Goal: Ask a question

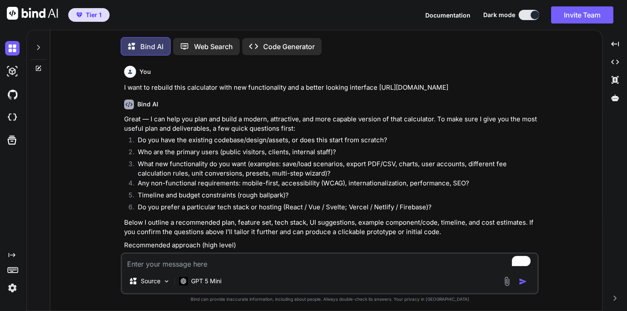
scroll to position [4192, 0]
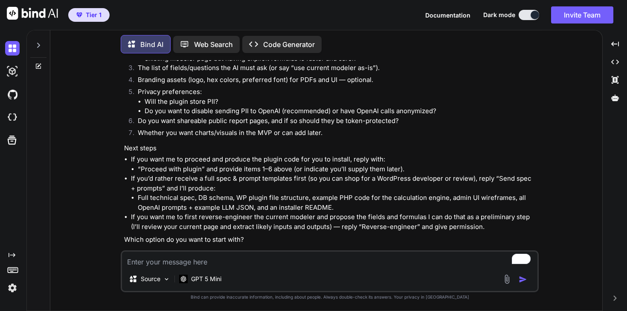
click at [38, 46] on icon at bounding box center [38, 45] width 7 height 7
type textarea "x"
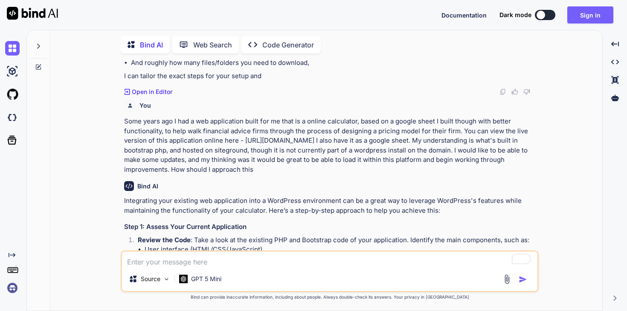
scroll to position [1407, 0]
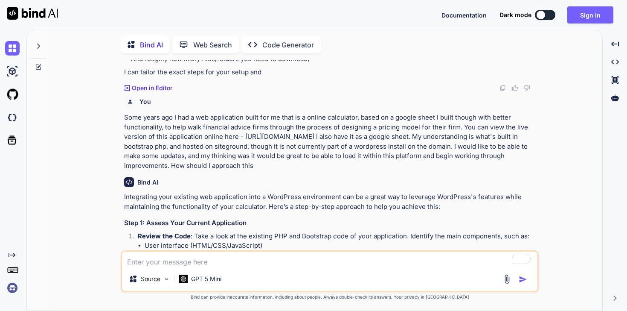
click at [547, 12] on button at bounding box center [545, 15] width 20 height 10
type textarea "x"
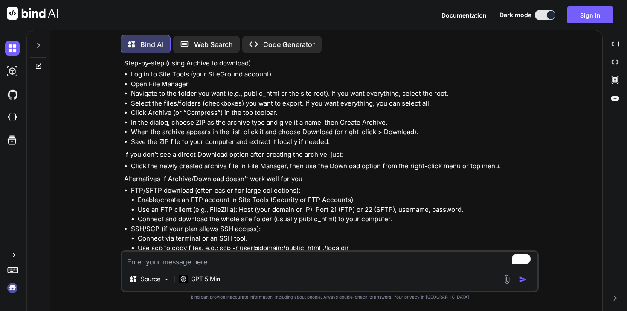
scroll to position [960, 0]
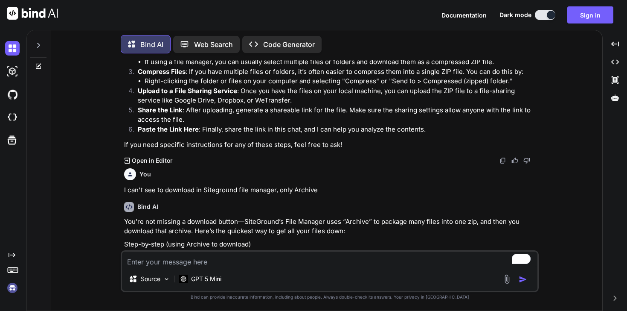
click at [40, 51] on div at bounding box center [38, 42] width 16 height 29
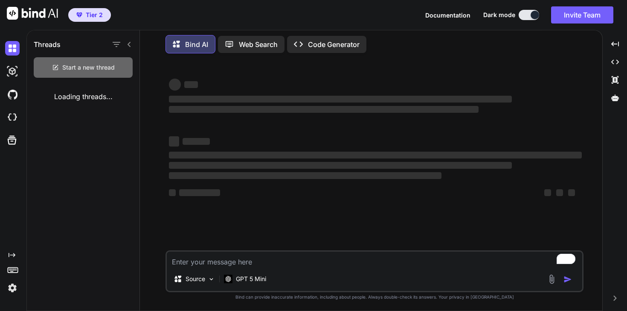
scroll to position [0, 0]
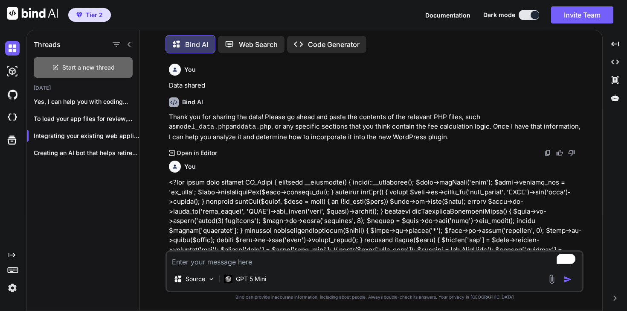
click at [76, 69] on span "Start a new thread" at bounding box center [88, 67] width 52 height 9
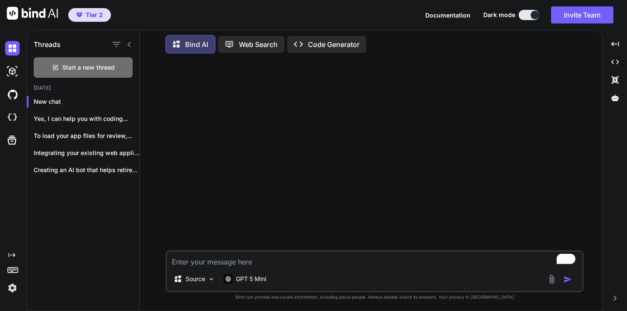
click at [202, 266] on textarea "To enrich screen reader interactions, please activate Accessibility in Grammarl…" at bounding box center [375, 258] width 416 height 15
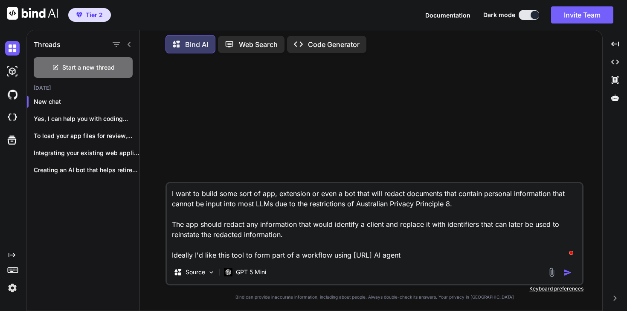
type textarea "I want to build some sort of app, extension or even a bot that will redact docu…"
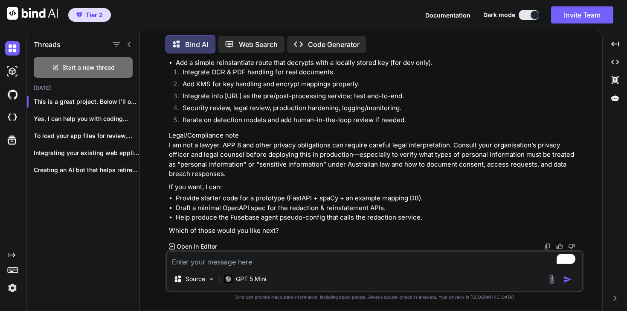
scroll to position [1856, 0]
click at [264, 257] on textarea "To enrich screen reader interactions, please activate Accessibility in Grammarl…" at bounding box center [375, 258] width 416 height 15
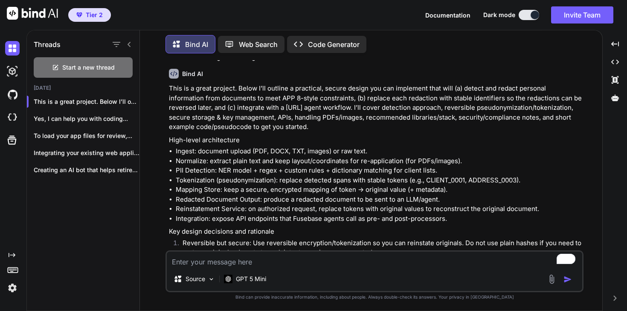
scroll to position [58, 0]
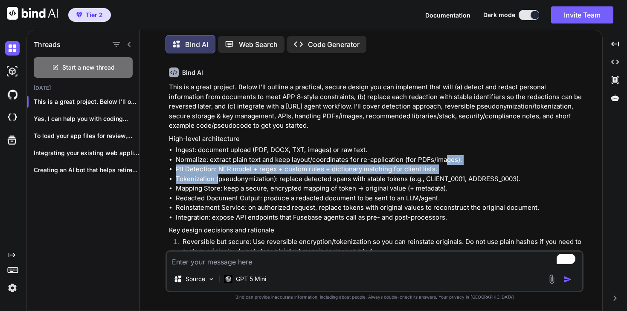
drag, startPoint x: 444, startPoint y: 163, endPoint x: 213, endPoint y: 176, distance: 231.2
click at [213, 176] on ul "Ingest: document upload (PDF, DOCX, TXT, images) or raw text. Normalize: extrac…" at bounding box center [375, 183] width 413 height 77
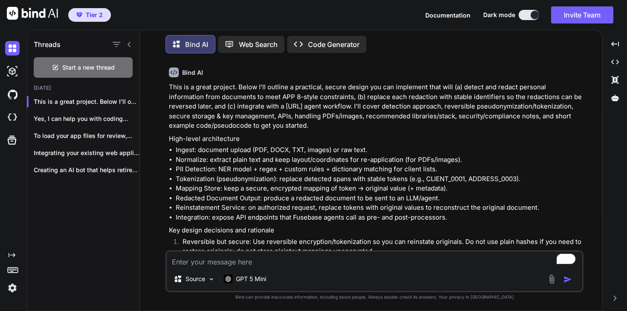
click at [457, 179] on li "Tokenization (pseudonymization): replace detected spans with stable tokens (e.g…" at bounding box center [379, 179] width 406 height 10
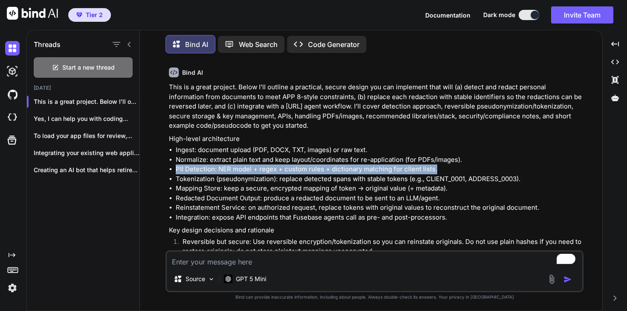
drag, startPoint x: 445, startPoint y: 167, endPoint x: 175, endPoint y: 170, distance: 270.5
click at [174, 169] on ul "Ingest: document upload (PDF, DOCX, TXT, images) or raw text. Normalize: extrac…" at bounding box center [375, 183] width 413 height 77
copy li "PII Detection: NER model + regex + custom rules + dictionary matching for clien…"
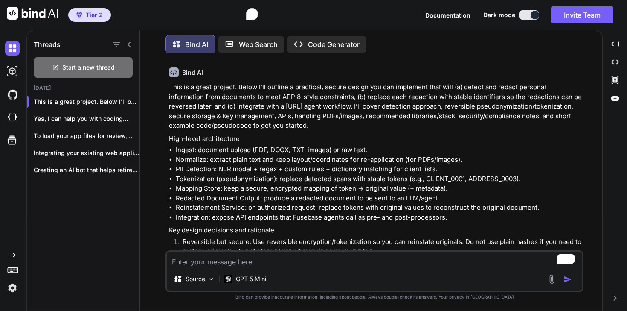
scroll to position [0, 0]
type textarea "What does this mean? PII Detection: NER model + regex + custom rules + dictiona…"
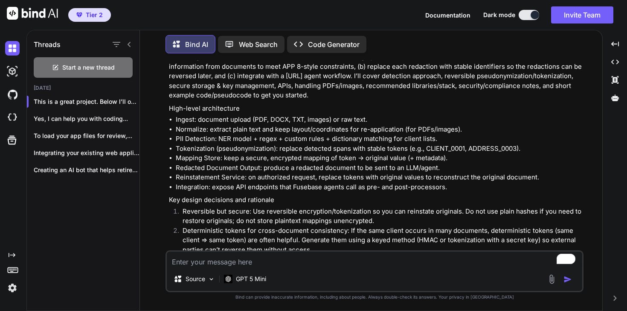
scroll to position [87, 0]
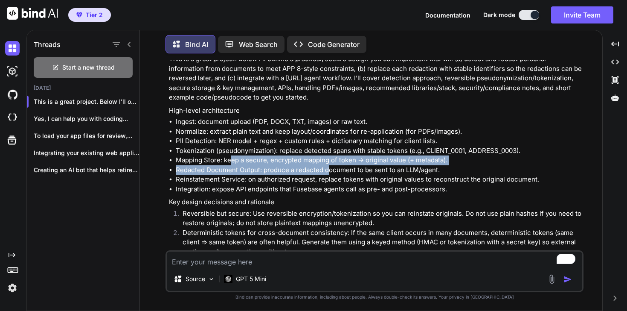
drag, startPoint x: 230, startPoint y: 161, endPoint x: 328, endPoint y: 170, distance: 98.5
click at [328, 170] on ul "Ingest: document upload (PDF, DOCX, TXT, images) or raw text. Normalize: extrac…" at bounding box center [375, 155] width 413 height 77
click at [328, 169] on li "Redacted Document Output: produce a redacted document to be sent to an LLM/agen…" at bounding box center [379, 170] width 406 height 10
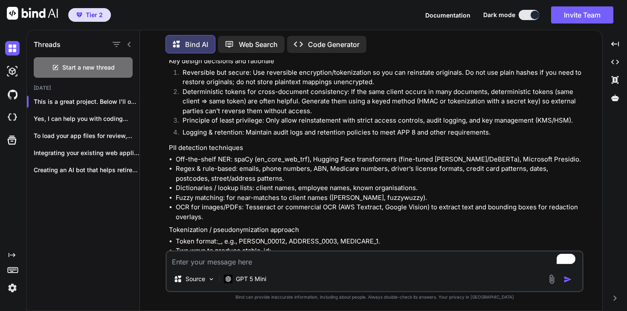
scroll to position [229, 0]
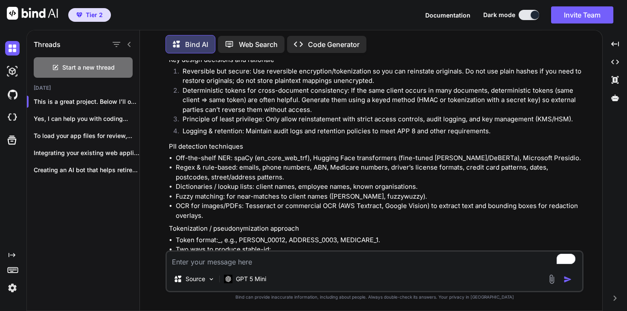
drag, startPoint x: 541, startPoint y: 162, endPoint x: 210, endPoint y: 153, distance: 330.8
click at [210, 153] on ul "Off-the-shelf NER: spaCy (en_core_web_trf), Hugging Face transformers (fine-tun…" at bounding box center [375, 186] width 413 height 67
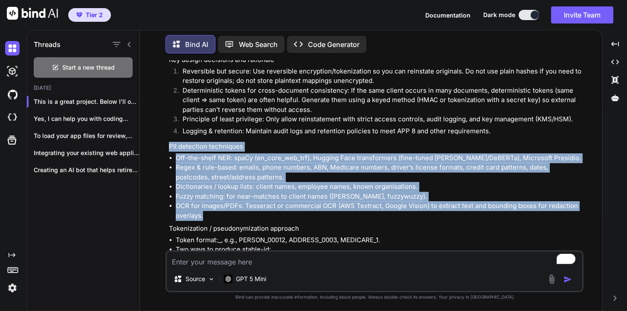
drag, startPoint x: 204, startPoint y: 216, endPoint x: 166, endPoint y: 143, distance: 82.6
click at [166, 143] on div "You I want to build some sort of app, extension or even a bot that will redact …" at bounding box center [375, 185] width 418 height 250
copy div "PII detection techniques Off-the-shelf NER: spaCy (en_core_web_trf), Hugging Fa…"
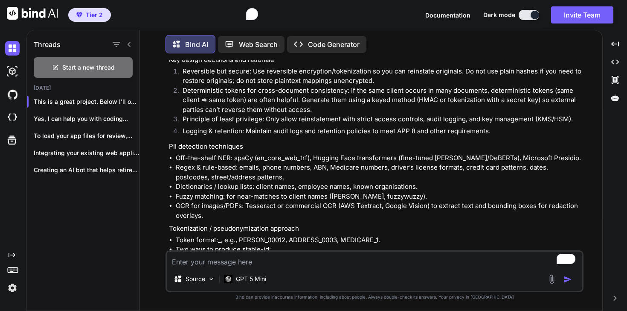
scroll to position [0, 0]
paste textarea "PII detection techniques Off-the-shelf NER: spaCy (en_core_web_trf), Hugging Fa…"
type textarea "What does this mean? PII detection techniques Off-the-shelf NER: spaCy (en_core…"
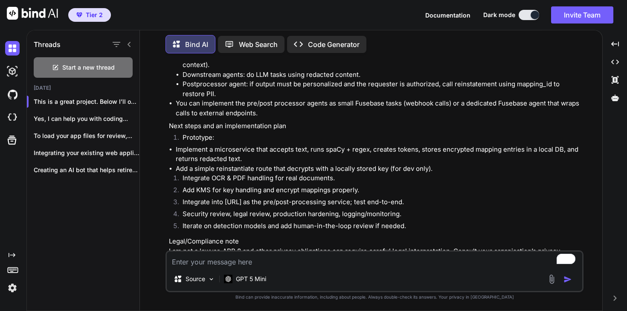
scroll to position [1856, 0]
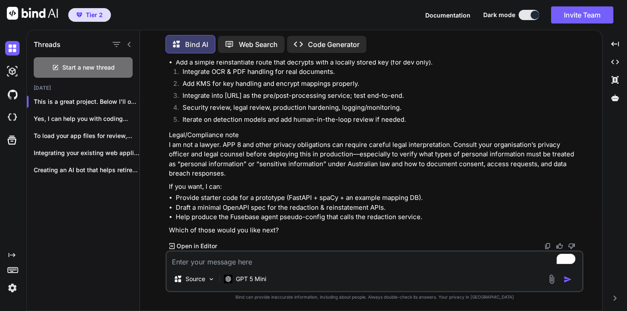
click at [261, 266] on textarea "To enrich screen reader interactions, please activate Accessibility in Grammarl…" at bounding box center [375, 258] width 416 height 15
type textarea "I think starter code makes sense first?"
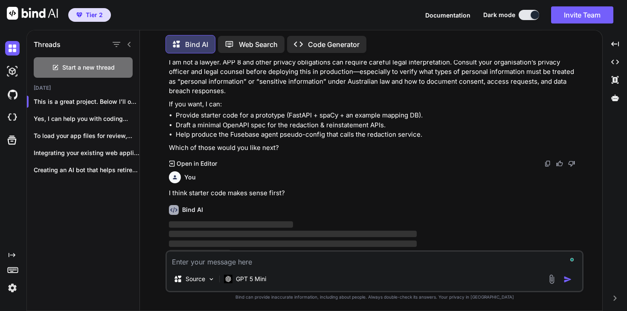
scroll to position [1946, 0]
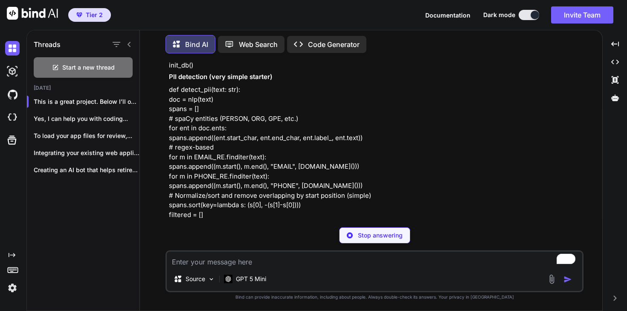
scroll to position [3038, 0]
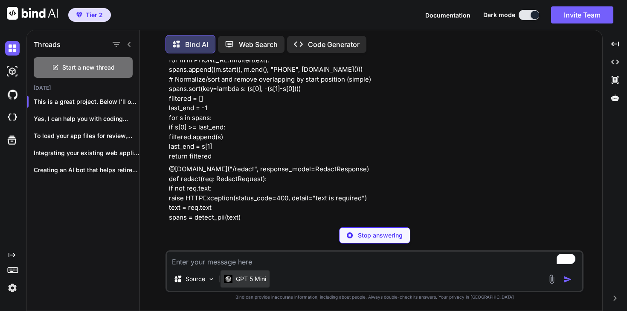
type textarea "x"
type textarea "I"
type textarea "x"
type textarea "I"
type textarea "x"
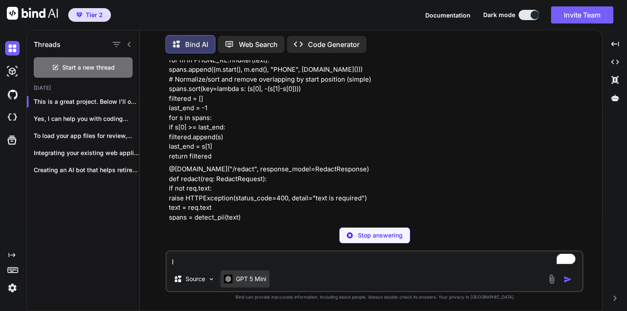
type textarea "I a"
type textarea "x"
type textarea "I am"
type textarea "x"
type textarea "I am"
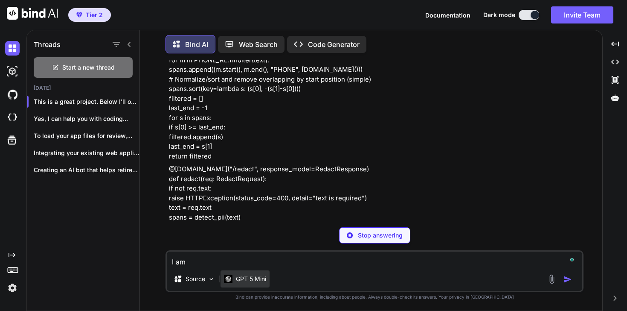
type textarea "x"
type textarea "I am a"
type textarea "x"
type textarea "I am a"
type textarea "x"
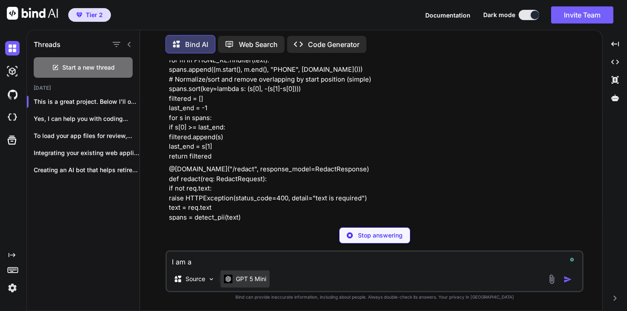
type textarea "I am a c"
type textarea "x"
type textarea "I am a co"
type textarea "x"
type textarea "I am a com"
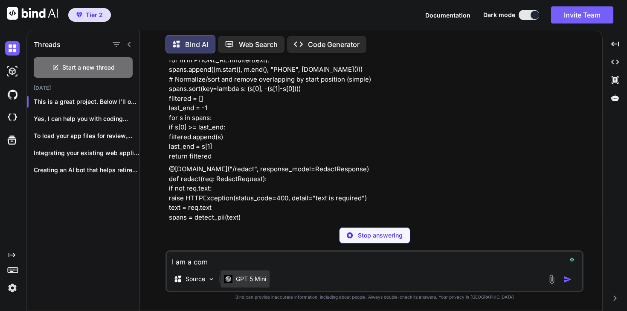
type textarea "x"
type textarea "I am a comp"
type textarea "x"
type textarea "I am a compl"
type textarea "x"
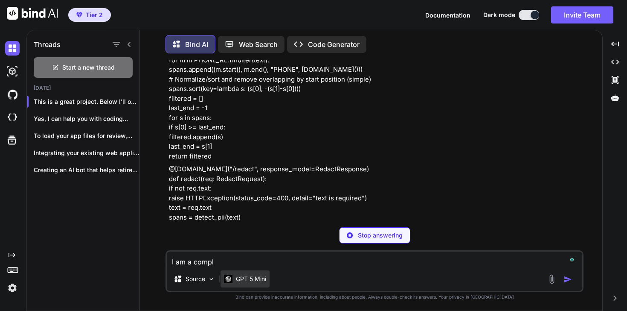
type textarea "I am a comple"
type textarea "x"
type textarea "I am a complet"
type textarea "x"
type textarea "I am a complete"
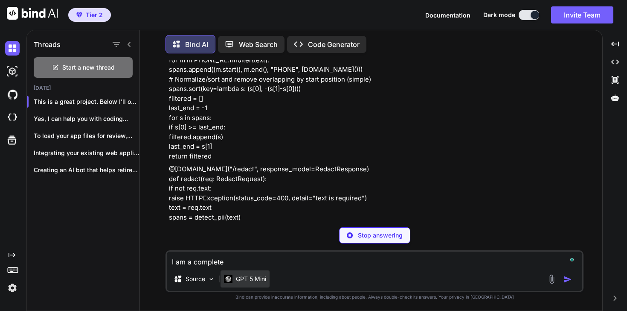
type textarea "x"
type textarea "I am a complete"
type textarea "x"
type textarea "I am a complete n"
type textarea "x"
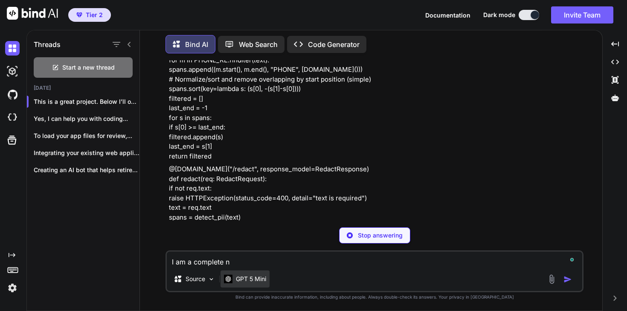
type textarea "I am a complete ne"
type textarea "x"
type textarea "I am a complete new"
type textarea "x"
type textarea "I am a complete newb"
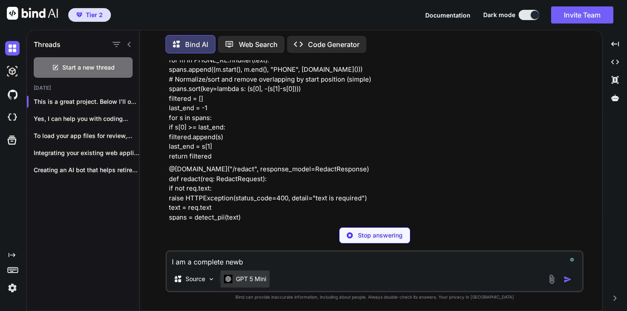
type textarea "x"
type textarea "I am a complete newb."
type textarea "x"
type textarea "I am a complete newb."
type textarea "x"
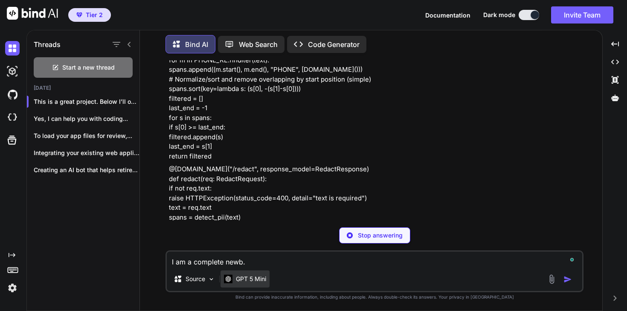
type textarea "I am a complete newb. C"
type textarea "x"
type textarea "I am a complete newb. Ca"
type textarea "x"
type textarea "I am a complete newb. Can"
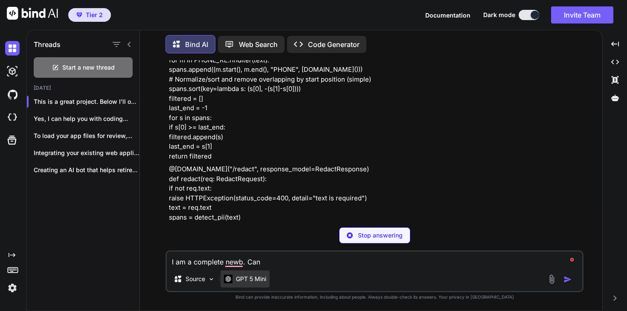
type textarea "x"
type textarea "I am a complete newb. Can"
type textarea "x"
type textarea "I am a complete newb. Can y"
type textarea "x"
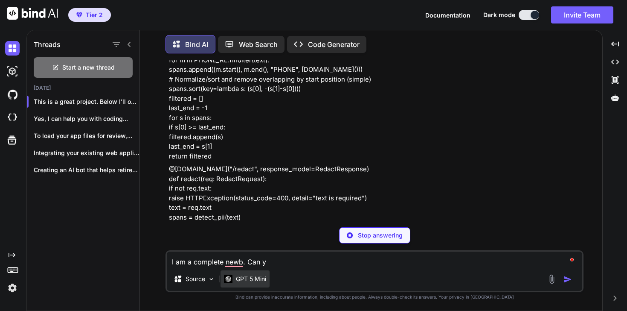
type textarea "I am a complete newb. Can yo"
type textarea "x"
type textarea "I am a complete newb. Can you"
type textarea "x"
type textarea "I am a complete newb. Can you"
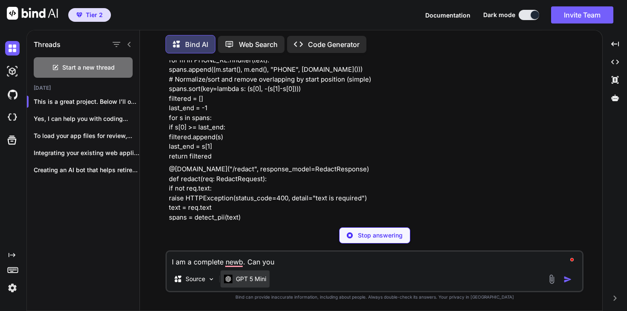
type textarea "x"
type textarea "I am a complete newb. Can you R"
type textarea "x"
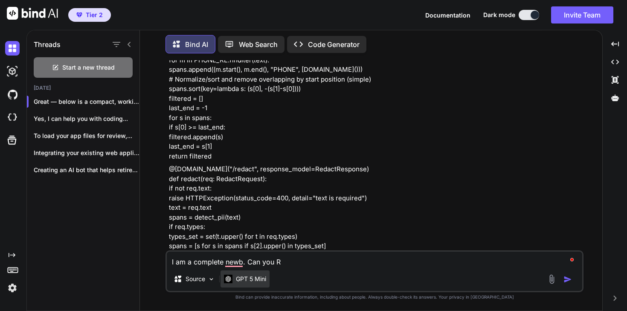
type textarea "I am a complete newb. Can you RE"
type textarea "x"
type textarea "I am a complete newb. Can you REA"
type textarea "x"
type textarea "I am a complete newb. Can you REAL"
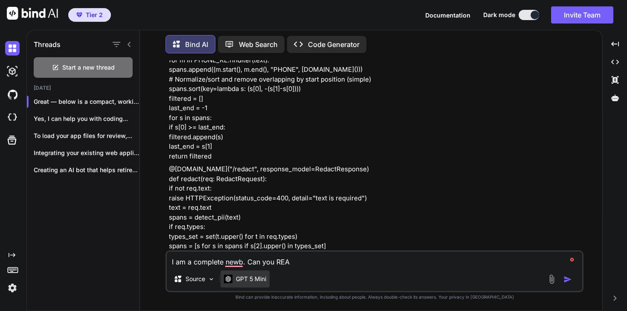
type textarea "x"
type textarea "I am a complete newb. Can you REALL"
type textarea "x"
type textarea "I am a complete newb. Can you REALLY"
type textarea "x"
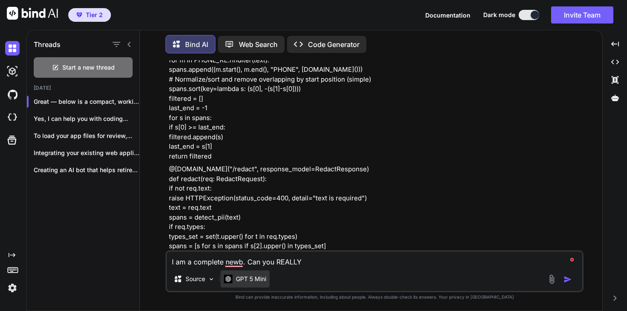
type textarea "I am a complete newb. Can you REALLYm"
type textarea "x"
type textarea "I am a complete newb. Can you REALLYms"
type textarea "x"
type textarea "I am a complete newb. Can you REALLYmsp"
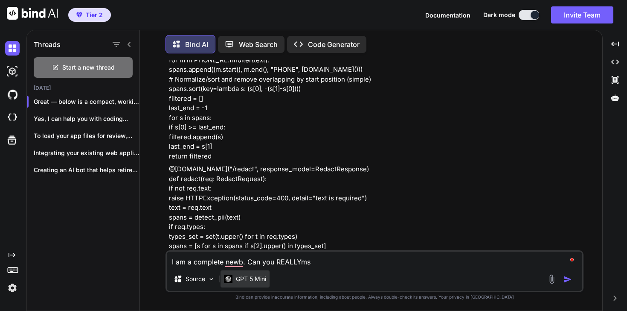
type textarea "x"
type textarea "I am a complete newb. Can you REALLYmspe"
type textarea "x"
type textarea "I am a complete newb. Can you REALLYmsp"
type textarea "x"
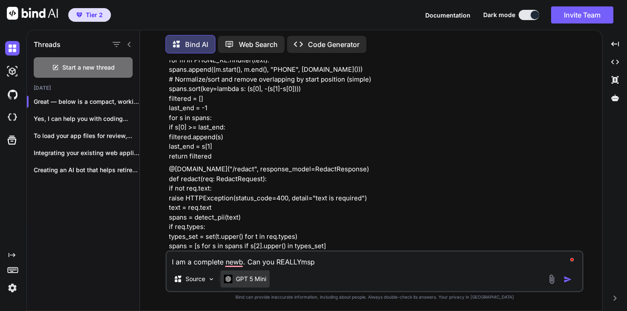
type textarea "I am a complete newb. Can you REALLYms"
type textarea "x"
type textarea "I am a complete newb. Can you REALLYm"
type textarea "x"
type textarea "I am a complete newb. Can you REALLY"
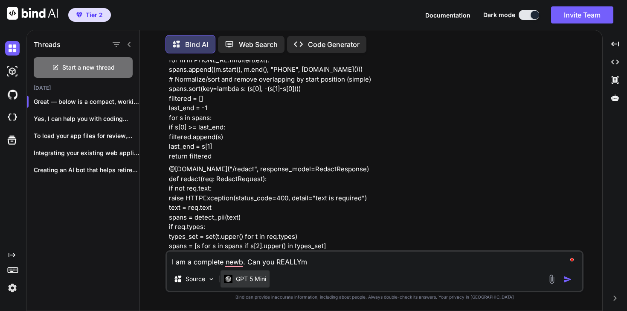
type textarea "x"
type textarea "I am a complete newb. Can you REALLY"
type textarea "x"
type textarea "I am a complete newb. Can you REALLY s"
type textarea "x"
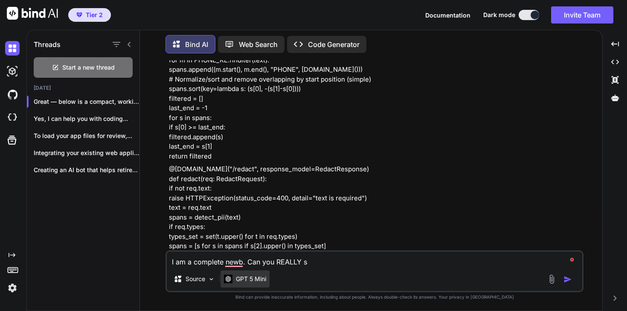
type textarea "I am a complete newb. Can you REALLY sp"
type textarea "x"
type textarea "I am a complete newb. Can you REALLY spe"
type textarea "x"
type textarea "I am a complete newb. Can you REALLY spel"
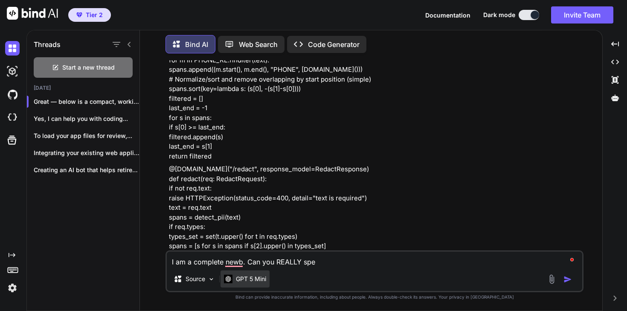
type textarea "x"
type textarea "I am a complete newb. Can you REALLY spell"
type textarea "x"
type textarea "I am a complete newb. Can you REALLY spell"
type textarea "x"
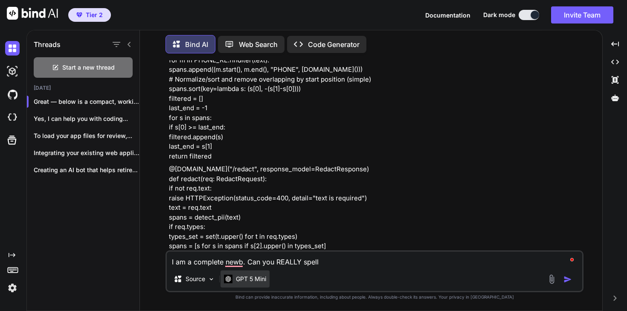
type textarea "I am a complete newb. Can you REALLY spell o"
type textarea "x"
type textarea "I am a complete newb. Can you REALLY spell ouy"
type textarea "x"
type textarea "I am a complete newb. Can you REALLY spell ouyt"
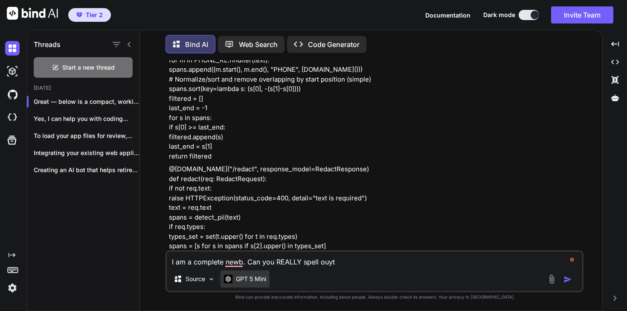
type textarea "x"
type textarea "I am a complete newb. Can you REALLY spell ouyt"
type textarea "x"
type textarea "I am a complete newb. Can you REALLY spell ouyt"
type textarea "x"
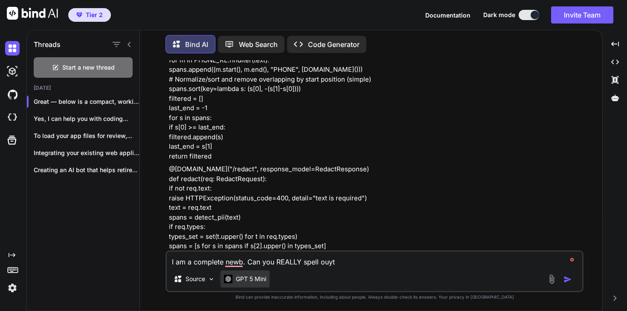
type textarea "I am a complete newb. Can you REALLY spell ouy"
type textarea "x"
type textarea "I am a complete newb. Can you REALLY spell ou"
type textarea "x"
type textarea "I am a complete newb. Can you REALLY spell out"
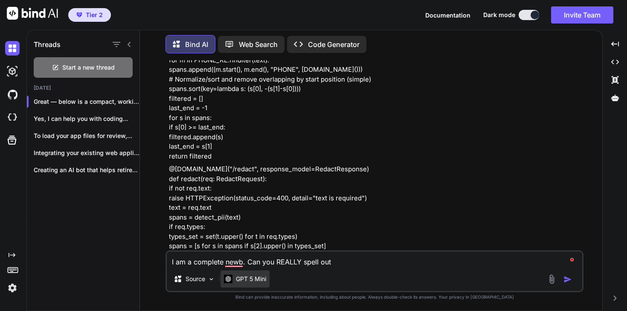
type textarea "x"
type textarea "I am a complete newb. Can you REALLY spell out"
type textarea "x"
type textarea "I am a complete newb. Can you REALLY spell out w"
type textarea "x"
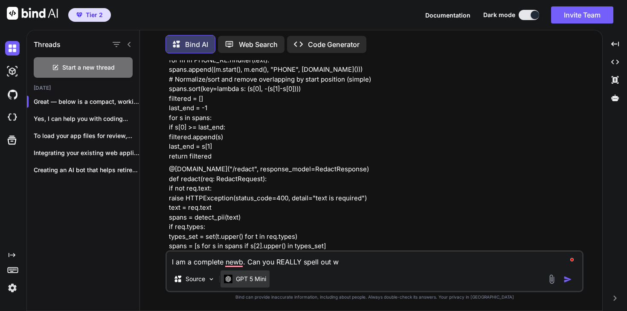
type textarea "I am a complete newb. Can you REALLY spell out wh"
type textarea "x"
type textarea "I am a complete newb. Can you REALLY spell out wha"
type textarea "x"
type textarea "I am a complete newb. Can you REALLY spell out what"
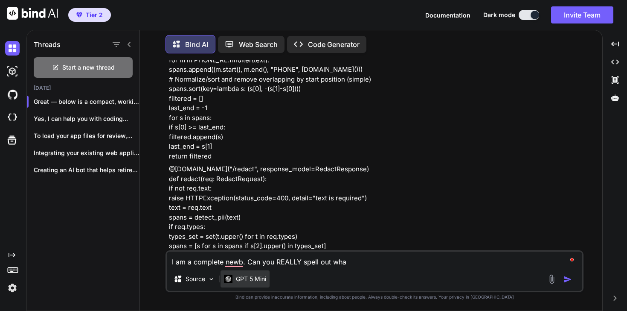
type textarea "x"
type textarea "I am a complete newb. Can you REALLY spell out what"
type textarea "x"
type textarea "I am a complete newb. Can you REALLY spell out what I"
type textarea "x"
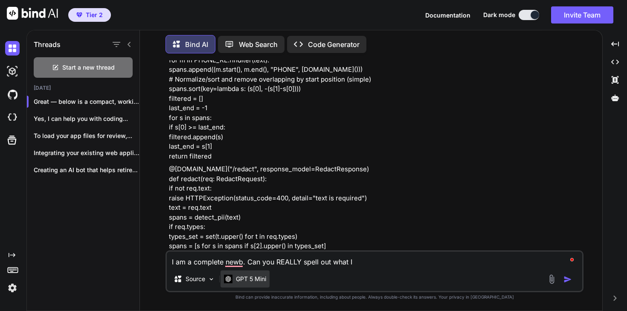
type textarea "I am a complete newb. Can you REALLY spell out what I"
type textarea "x"
type textarea "I am a complete newb. Can you REALLY spell out what I n"
type textarea "x"
type textarea "I am a complete newb. Can you REALLY spell out what I ne"
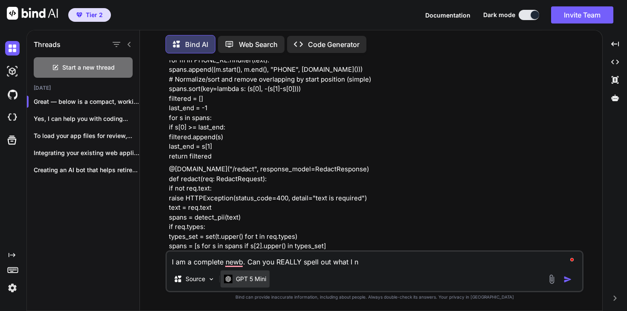
type textarea "x"
type textarea "I am a complete newb. Can you REALLY spell out what I nee"
type textarea "x"
type textarea "I am a complete newb. Can you REALLY spell out what I need"
type textarea "x"
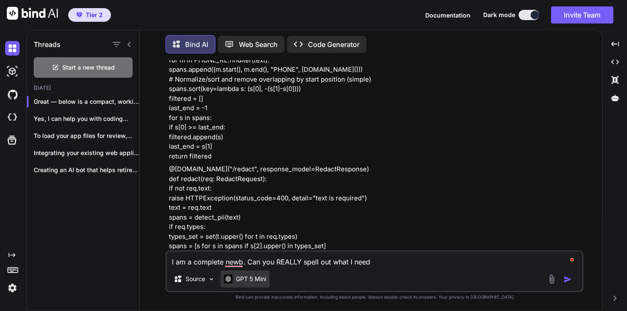
type textarea "I am a complete newb. Can you REALLY spell out what I need"
type textarea "x"
type textarea "I am a complete newb. Can you REALLY spell out what I need t"
type textarea "x"
type textarea "I am a complete newb. Can you REALLY spell out what I need to"
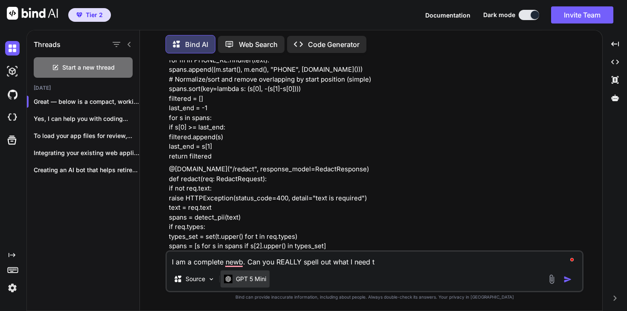
type textarea "x"
type textarea "I am a complete newb. Can you REALLY spell out what I need to"
type textarea "x"
type textarea "I am a complete newb. Can you REALLY spell out what I need to d"
type textarea "x"
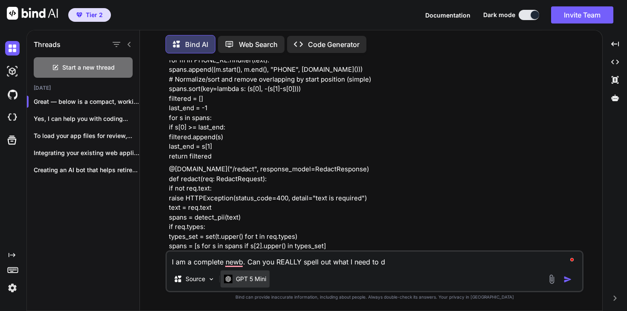
type textarea "I am a complete newb. Can you REALLY spell out what I need to do"
type textarea "x"
type textarea "I am a complete newb. Can you REALLY spell out what I need to do."
type textarea "x"
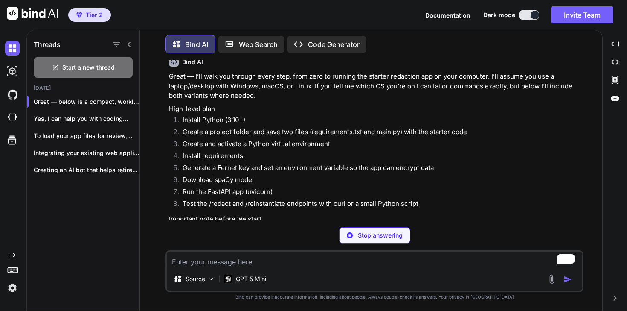
scroll to position [4264, 0]
click at [272, 259] on textarea "To enrich screen reader interactions, please activate Accessibility in Grammarl…" at bounding box center [375, 258] width 416 height 15
type textarea "x"
type textarea "I"
type textarea "x"
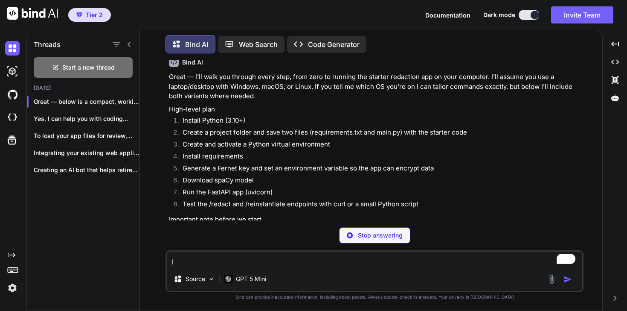
type textarea "I'"
type textarea "x"
type textarea "I'm"
type textarea "x"
type textarea "I'm"
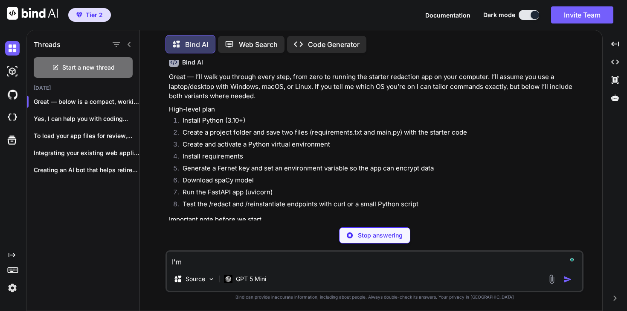
type textarea "x"
type textarea "I'm r"
type textarea "x"
type textarea "I'm ru"
type textarea "x"
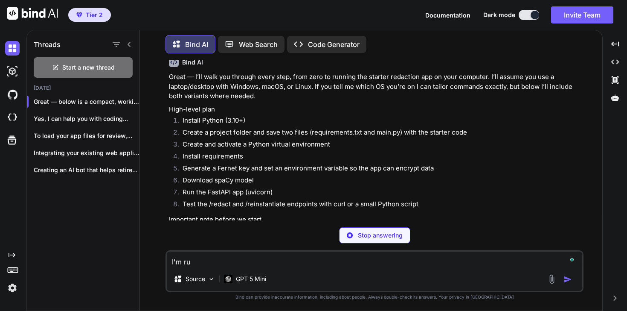
type textarea "I'm run"
type textarea "x"
type textarea "I'm runn"
type textarea "x"
type textarea "I'm runni"
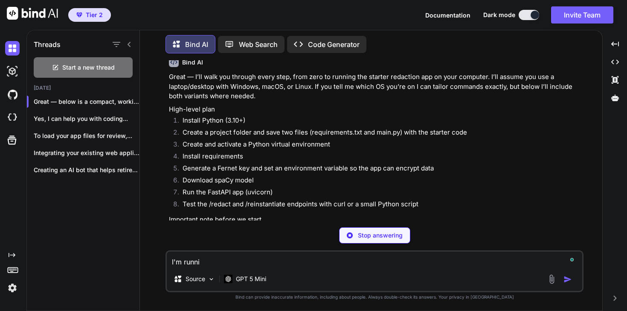
type textarea "x"
type textarea "I'm runnin"
type textarea "x"
type textarea "I'm running"
type textarea "x"
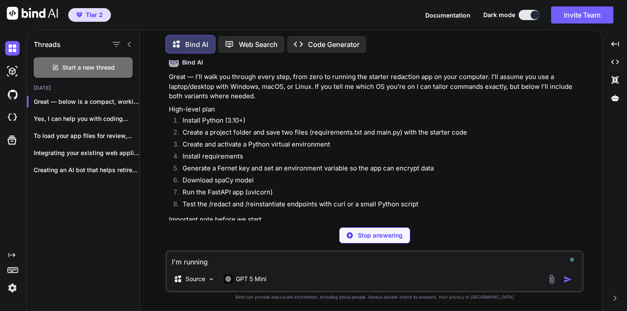
type textarea "I'm running"
type textarea "x"
type textarea "I'm running a"
type textarea "x"
type textarea "I'm running a"
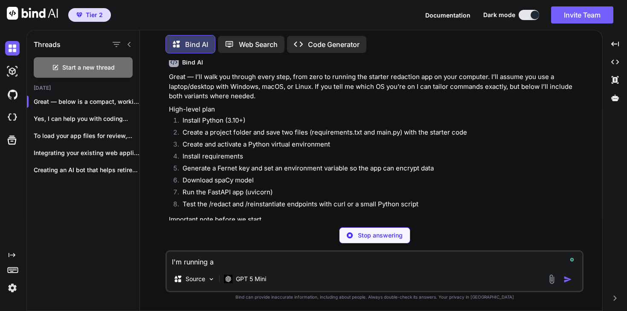
type textarea "x"
type textarea "I'm running a M"
type textarea "x"
type textarea "I'm running a Ma"
type textarea "x"
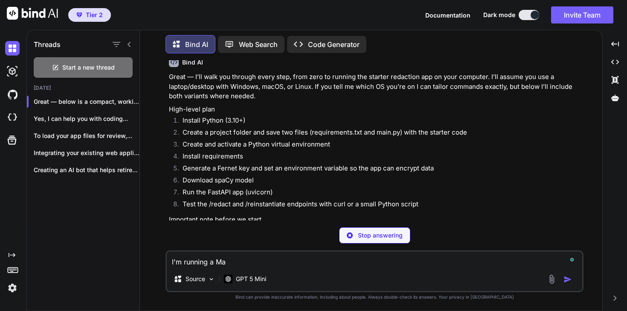
type textarea "I'm running a Mac"
type textarea "x"
type textarea "I'm running a MacB"
type textarea "x"
type textarea "I'm running a MacBo"
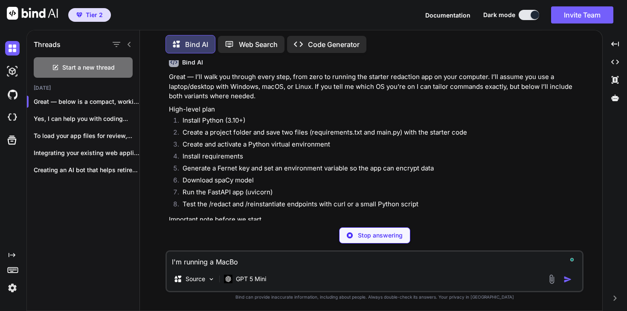
type textarea "x"
type textarea "I'm running a MacBok"
type textarea "x"
type textarea "I'm running a MacBo"
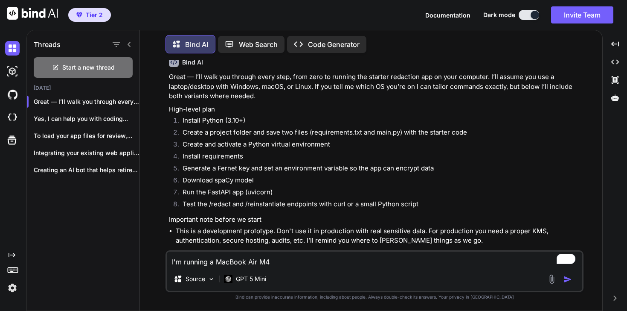
click at [291, 265] on textarea "I'm running a MacBook Air M4" at bounding box center [375, 258] width 416 height 15
paste textarea "15.5 (24F74)"
click at [272, 262] on textarea "I'm running a MacBook Air M4 15.5 (24F74)" at bounding box center [375, 258] width 416 height 15
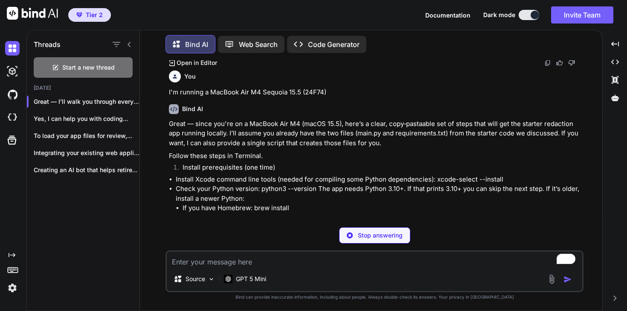
scroll to position [5758, 0]
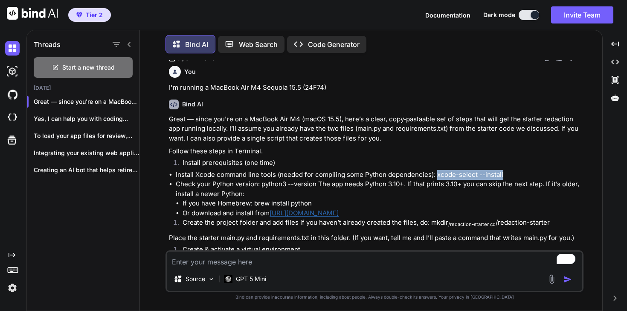
drag, startPoint x: 503, startPoint y: 172, endPoint x: 436, endPoint y: 176, distance: 67.1
click at [436, 176] on li "Install Xcode command line tools (needed for compiling some Python dependencies…" at bounding box center [379, 175] width 406 height 10
copy li "xcode-select --install"
drag, startPoint x: 253, startPoint y: 201, endPoint x: 313, endPoint y: 203, distance: 59.3
click at [313, 203] on li "If you have Homebrew: brew install python" at bounding box center [382, 203] width 399 height 10
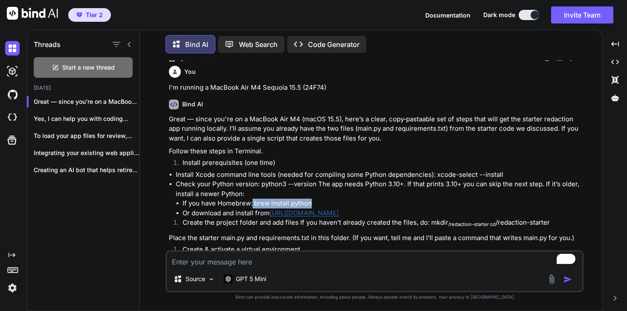
copy li "brew install python"
click at [334, 190] on li "Check your Python version: python3 --version The app needs Python 3.10+. If tha…" at bounding box center [379, 198] width 406 height 38
drag, startPoint x: 320, startPoint y: 200, endPoint x: 172, endPoint y: 201, distance: 147.6
click at [172, 201] on ul "Install Xcode command line tools (needed for compiling some Python dependencies…" at bounding box center [375, 194] width 413 height 48
copy li "If you have Homebrew: brew install python"
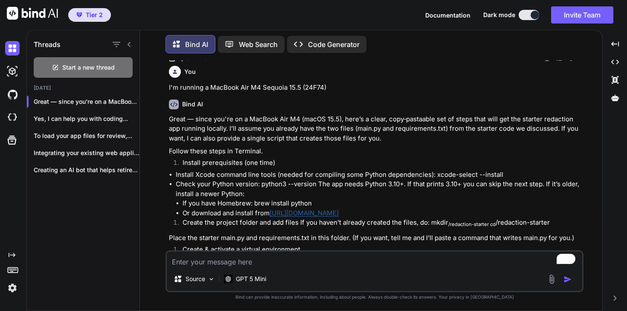
click at [234, 259] on textarea "To enrich screen reader interactions, please activate Accessibility in Grammarl…" at bounding box center [375, 258] width 416 height 15
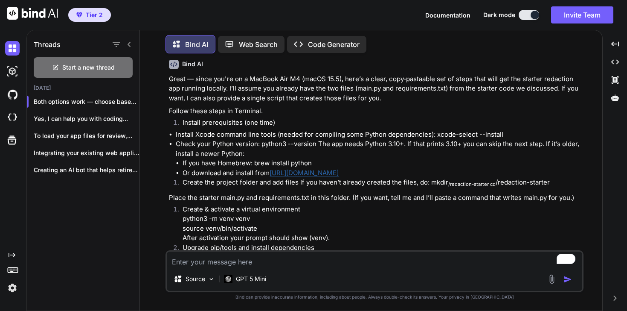
scroll to position [5773, 0]
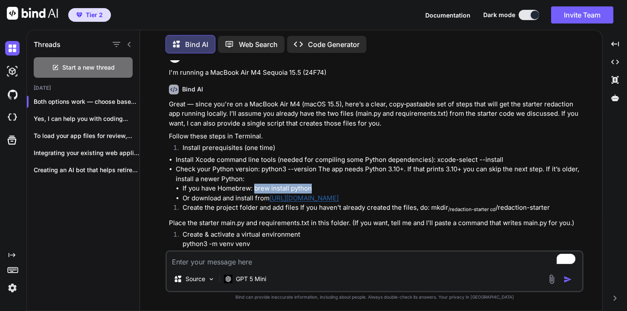
drag, startPoint x: 313, startPoint y: 186, endPoint x: 256, endPoint y: 187, distance: 57.2
click at [256, 187] on li "If you have Homebrew: brew install python" at bounding box center [382, 188] width 399 height 10
copy li "brew install python"
click at [302, 194] on link "https://python.org" at bounding box center [304, 198] width 69 height 8
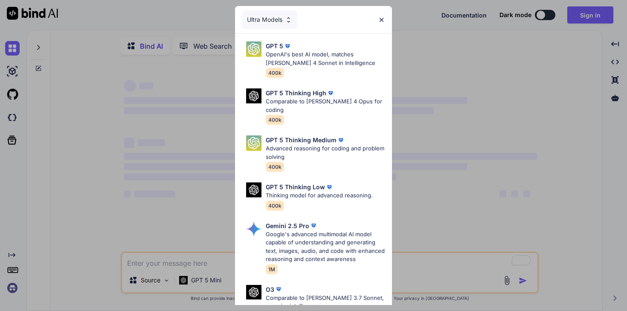
click at [491, 101] on div "Ultra Models GPT 5 OpenAI's best AI model, matches Claude 4 Sonnet in Intellige…" at bounding box center [313, 155] width 627 height 311
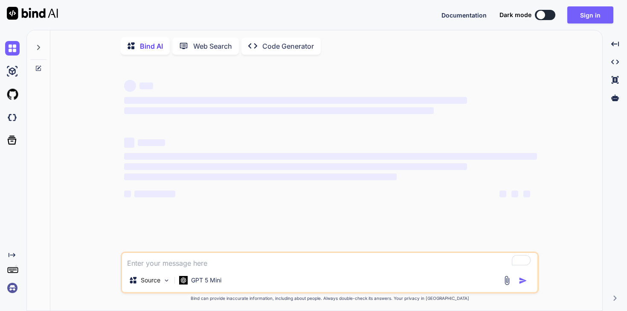
click at [538, 19] on button at bounding box center [545, 15] width 20 height 10
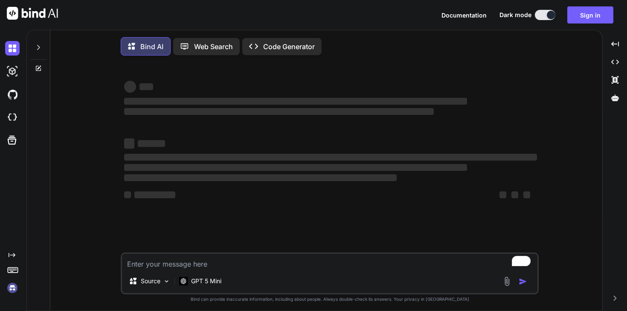
click at [585, 24] on div "Documentation Dark mode Sign in Created with Pixso." at bounding box center [313, 15] width 627 height 30
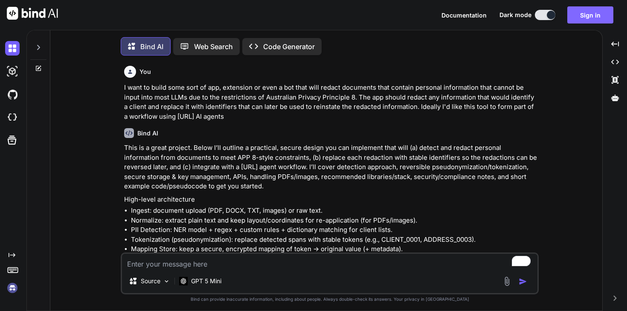
type textarea "x"
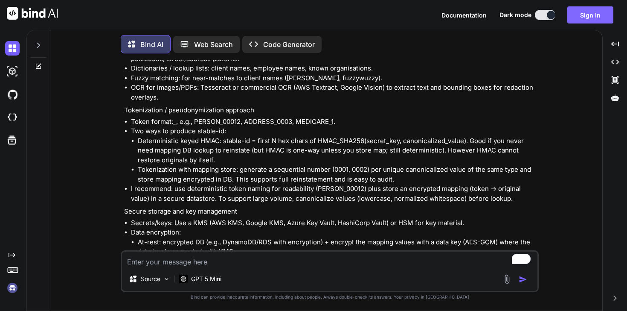
click at [588, 17] on button "Sign in" at bounding box center [590, 14] width 46 height 17
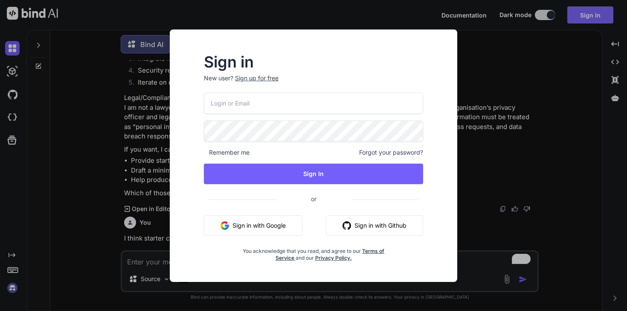
type input "stewart@audere.com.au"
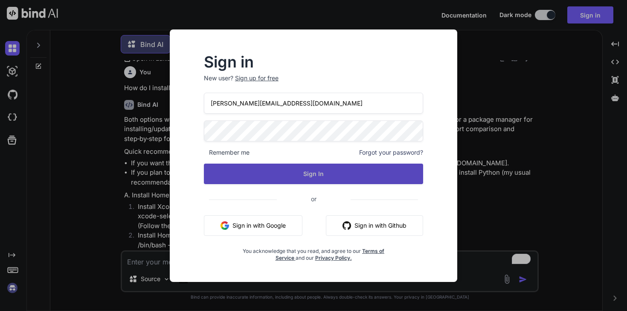
scroll to position [6536, 0]
click at [307, 164] on button "Sign In" at bounding box center [313, 173] width 219 height 20
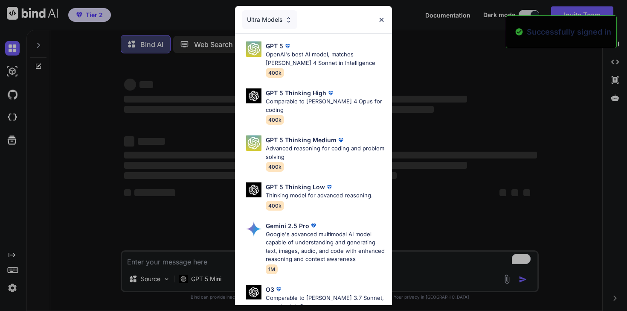
scroll to position [0, 0]
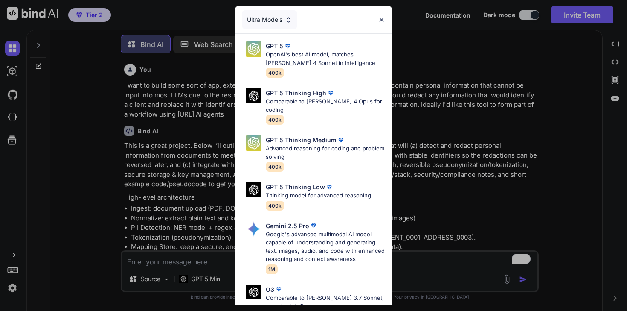
click at [384, 23] on div "Ultra Models" at bounding box center [313, 19] width 157 height 27
click at [383, 20] on img at bounding box center [381, 19] width 7 height 7
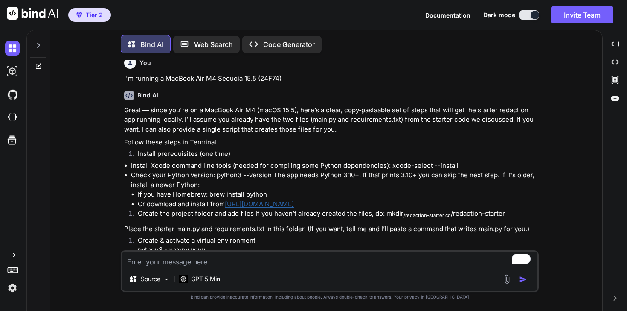
scroll to position [5817, 0]
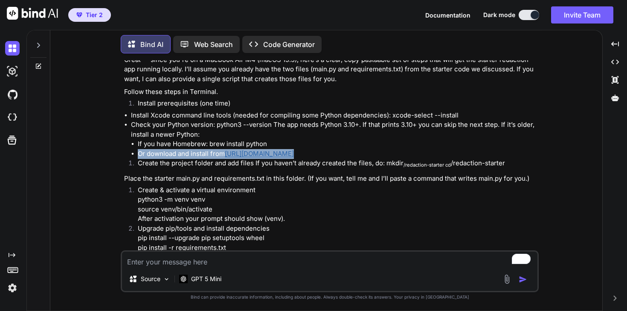
drag, startPoint x: 304, startPoint y: 151, endPoint x: 137, endPoint y: 151, distance: 166.8
click at [137, 151] on ul "If you have Homebrew: brew install python Or download and install from https://…" at bounding box center [334, 148] width 406 height 19
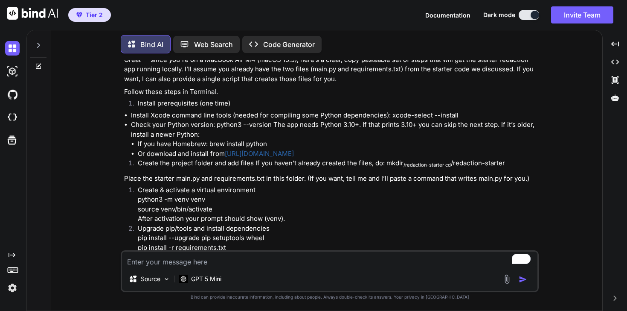
click at [224, 263] on textarea "To enrich screen reader interactions, please activate Accessibility in Grammarl…" at bounding box center [330, 258] width 416 height 15
click at [218, 263] on textarea "To enrich screen reader interactions, please activate Accessibility in Grammarl…" at bounding box center [330, 258] width 416 height 15
paste textarea "Certainly! Here’s a concise, AI-friendly description you can use: Product/Servi…"
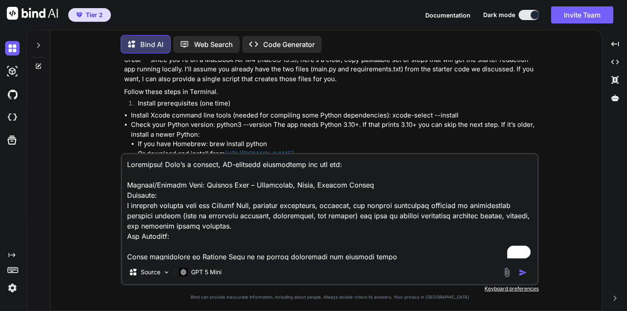
scroll to position [103, 0]
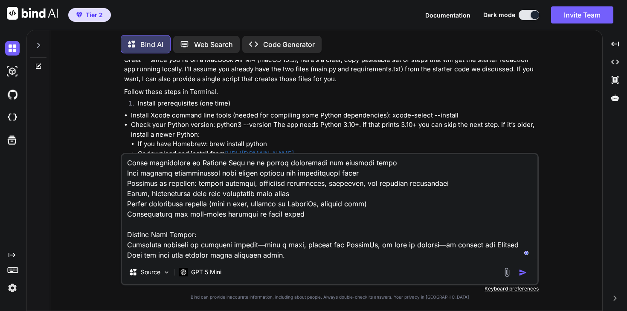
type textarea "Certainly! Here’s a concise, AI-friendly description you can use: Product/Servi…"
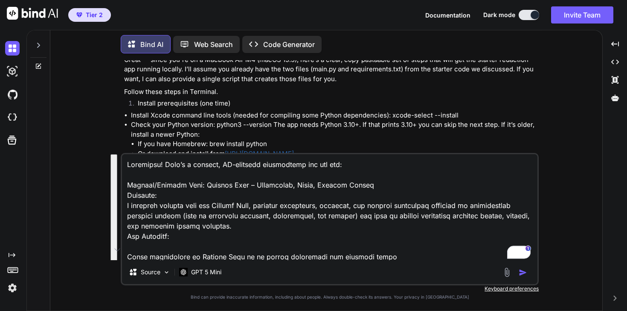
drag, startPoint x: 260, startPoint y: 251, endPoint x: 70, endPoint y: 67, distance: 264.3
click at [70, 67] on div "You I want to build some sort of app, extension or even a bot that will redact …" at bounding box center [329, 185] width 545 height 250
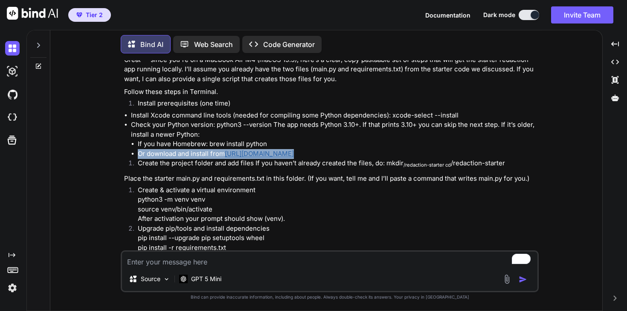
drag, startPoint x: 293, startPoint y: 152, endPoint x: 134, endPoint y: 153, distance: 159.6
click at [138, 153] on li "Or download and install from https://python.org" at bounding box center [337, 154] width 399 height 10
copy li "Or download and install from https://python.org"
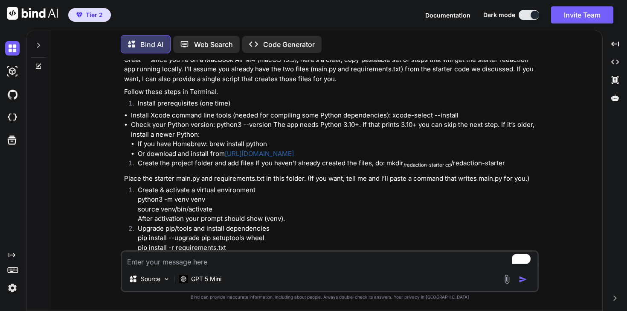
click at [163, 254] on textarea "To enrich screen reader interactions, please activate Accessibility in Grammarl…" at bounding box center [330, 258] width 416 height 15
paste textarea "Or download and install from https://python.org"
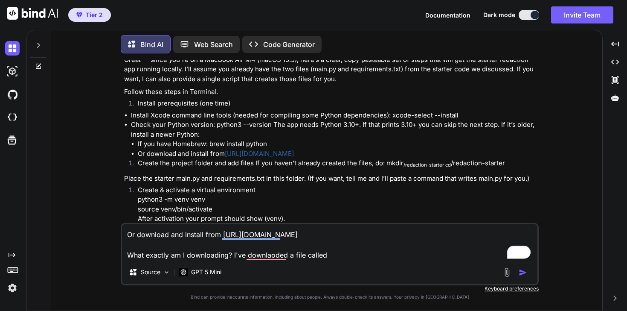
paste textarea "python-3.13.7-macos11.pkg.asc"
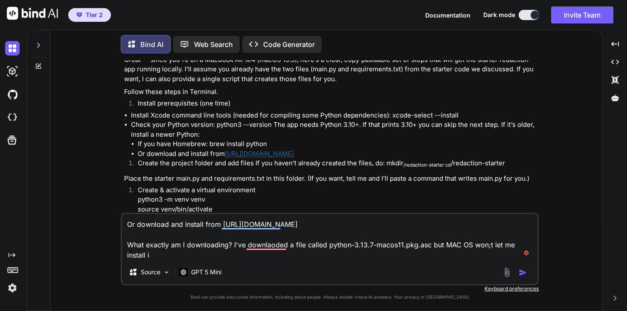
type textarea "Or download and install from https://python.org What exactly am I downloading? …"
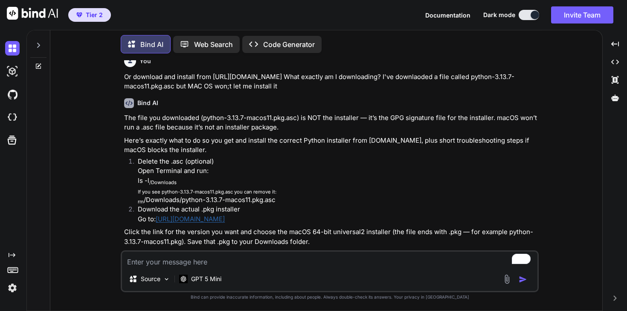
scroll to position [7123, 0]
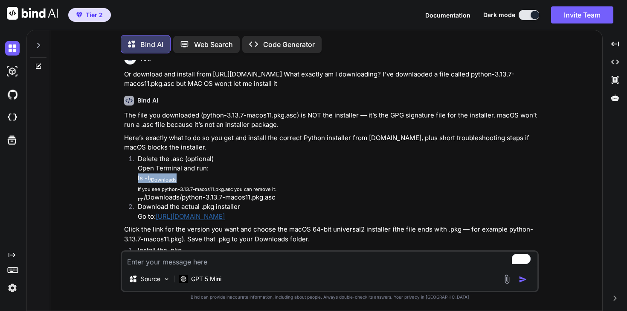
drag, startPoint x: 190, startPoint y: 169, endPoint x: 121, endPoint y: 166, distance: 68.8
click at [121, 166] on div "You I want to build some sort of app, extension or even a bot that will redact …" at bounding box center [330, 185] width 418 height 250
copy p "ls -l /Downloads"
click at [225, 212] on link "https://www.python.org/downloads/macos/" at bounding box center [190, 216] width 69 height 8
